Goal: Contribute content

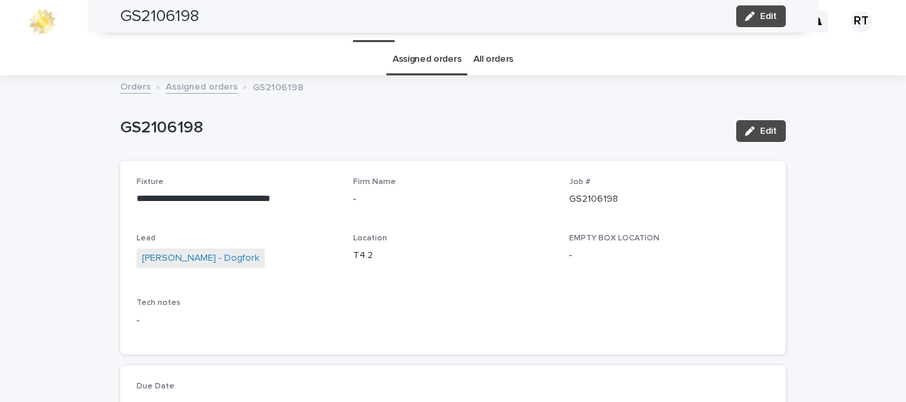
scroll to position [43, 0]
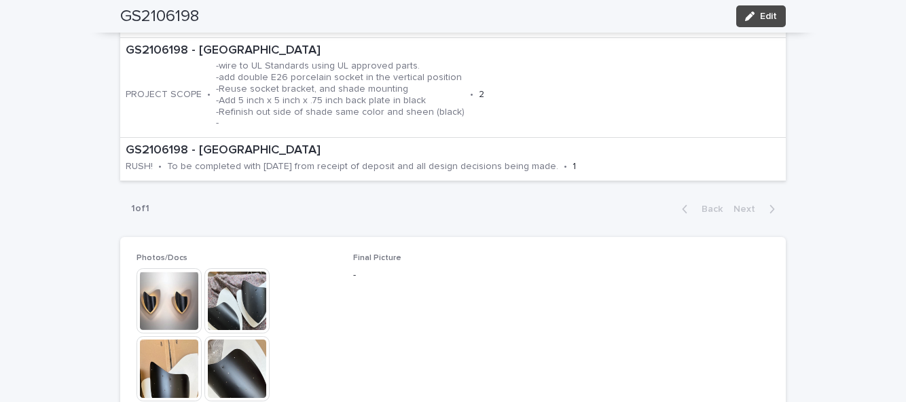
click at [770, 20] on span "Edit" at bounding box center [768, 17] width 17 height 10
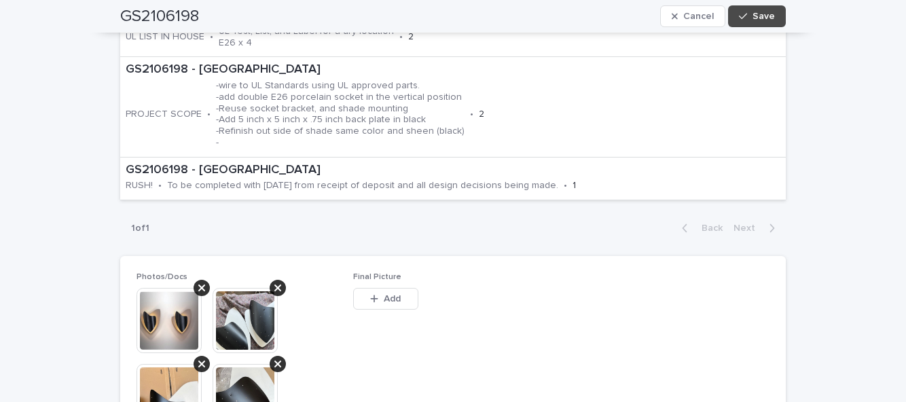
scroll to position [640, 0]
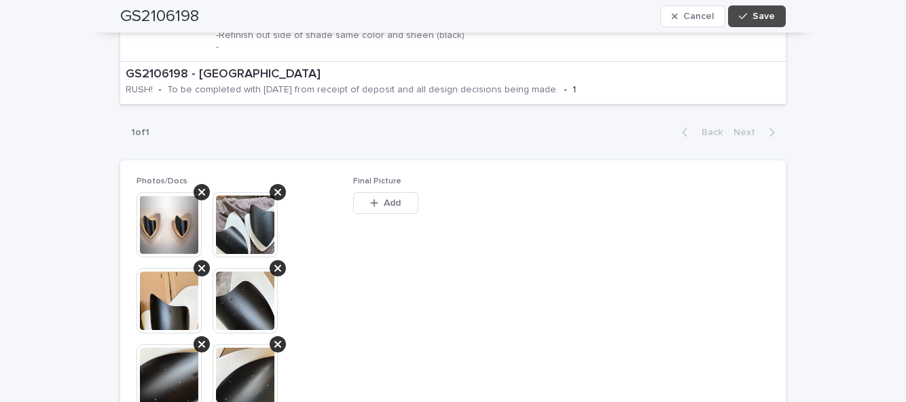
click at [397, 192] on button "Add" at bounding box center [385, 203] width 65 height 22
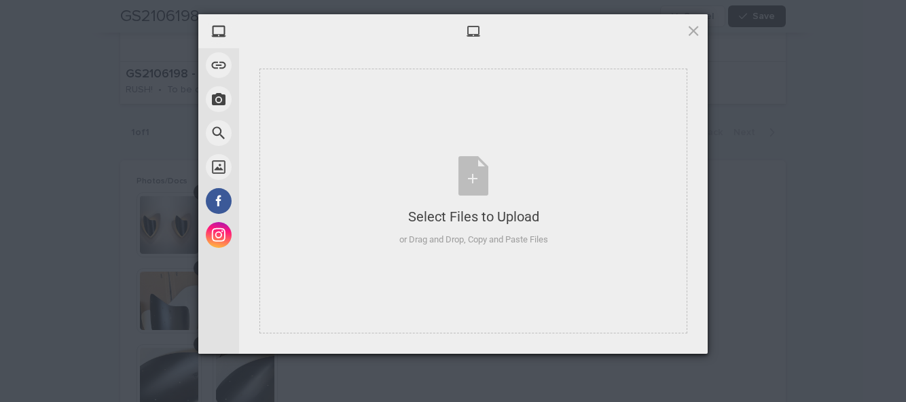
click at [472, 182] on div "Select Files to Upload or Drag and Drop, Copy and Paste Files" at bounding box center [473, 201] width 149 height 90
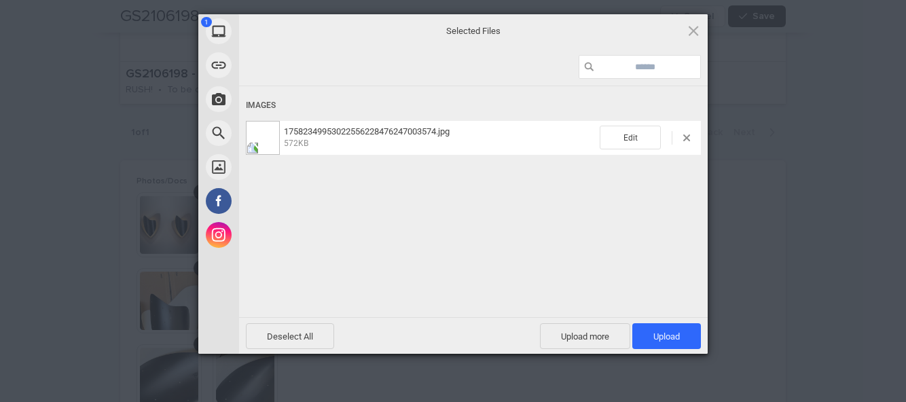
click at [680, 335] on span "Upload 1" at bounding box center [666, 336] width 69 height 26
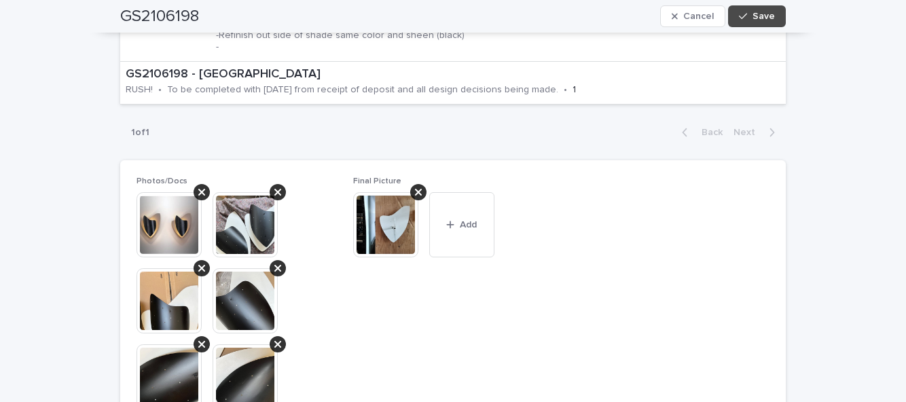
click at [775, 16] on button "Save" at bounding box center [757, 16] width 58 height 22
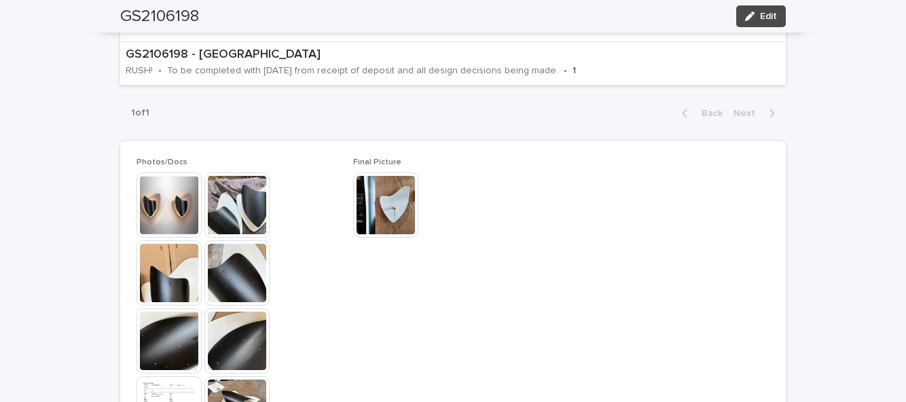
scroll to position [544, 0]
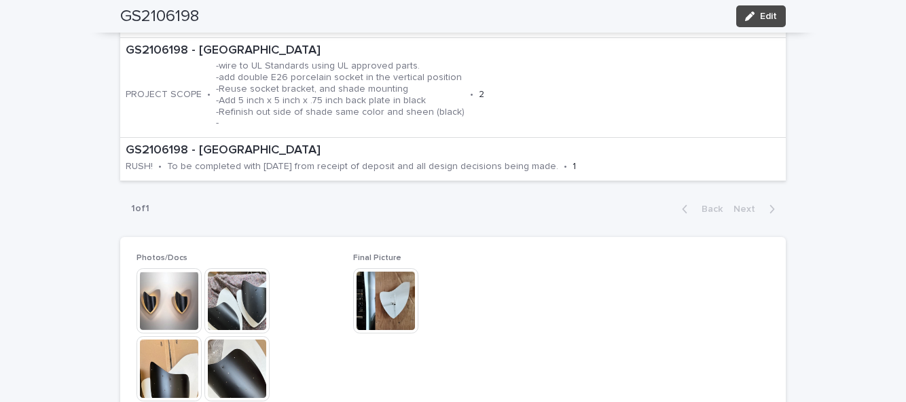
click at [771, 23] on button "Edit" at bounding box center [761, 16] width 50 height 22
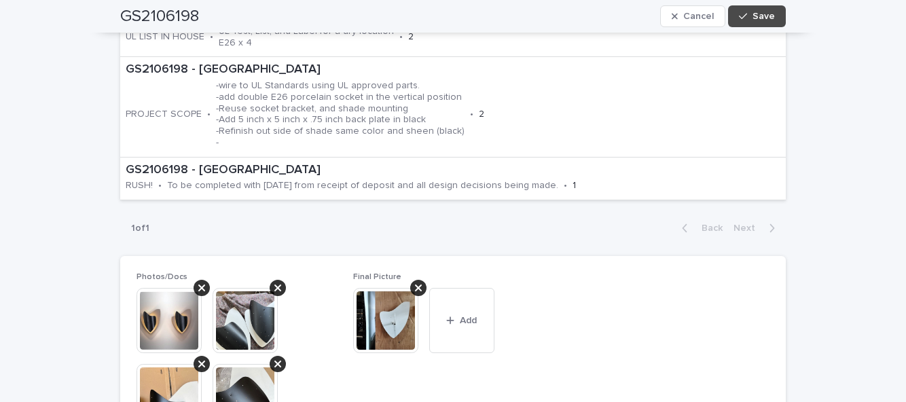
scroll to position [640, 0]
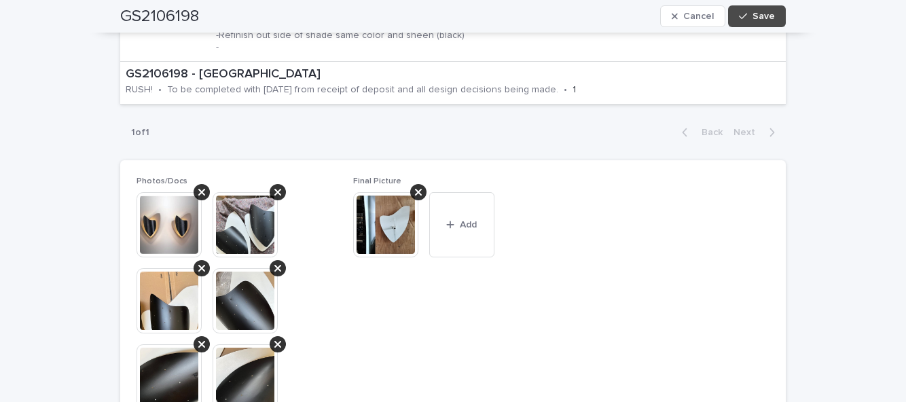
click at [460, 220] on span "Add" at bounding box center [468, 225] width 17 height 10
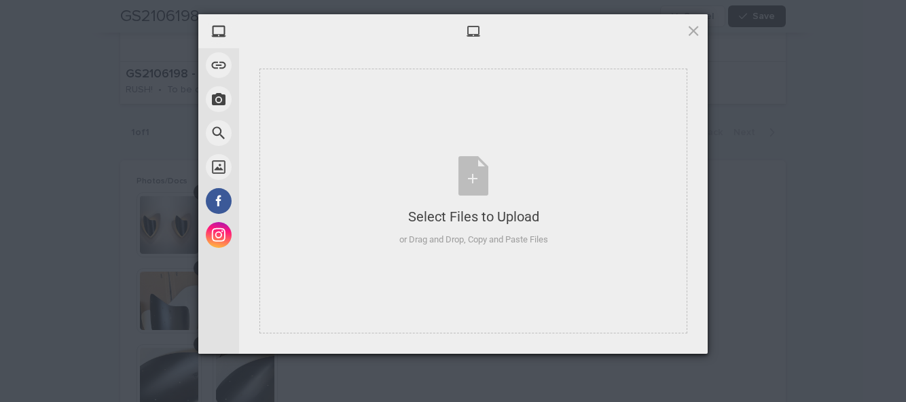
click at [472, 181] on div "Select Files to Upload or Drag and Drop, Copy and Paste Files" at bounding box center [473, 201] width 149 height 90
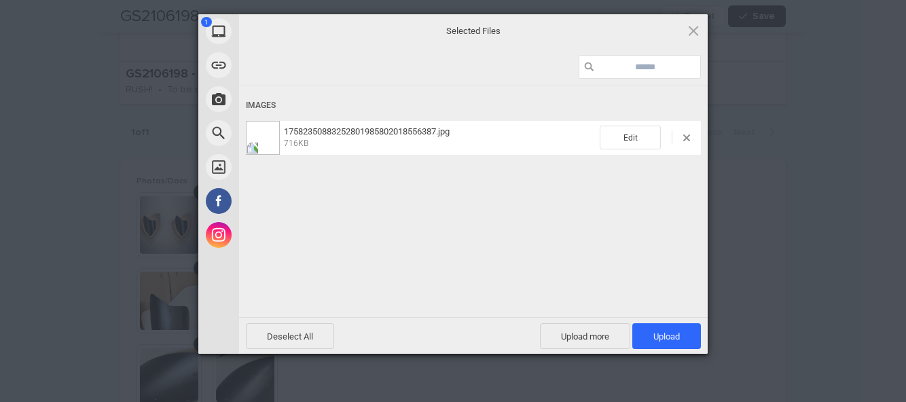
click at [676, 338] on span "Upload 1" at bounding box center [666, 336] width 26 height 10
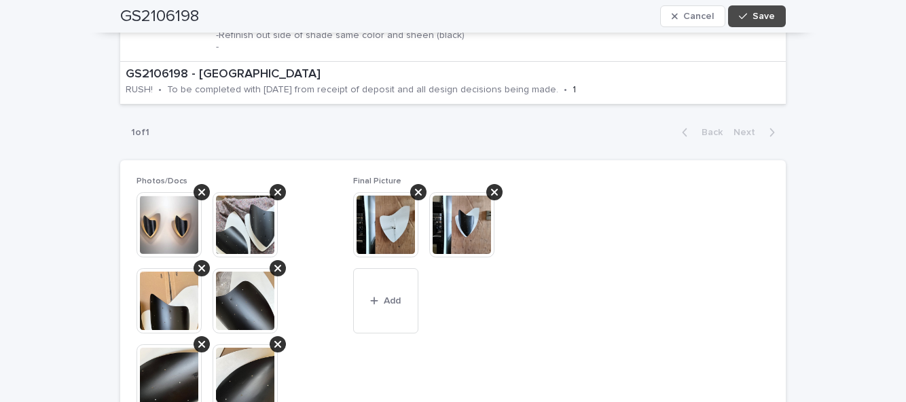
click at [768, 14] on span "Save" at bounding box center [763, 17] width 22 height 10
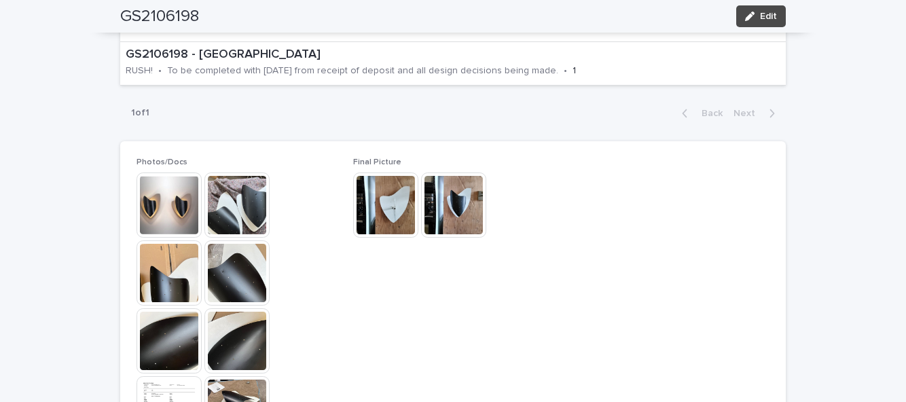
scroll to position [544, 0]
